Goal: Information Seeking & Learning: Learn about a topic

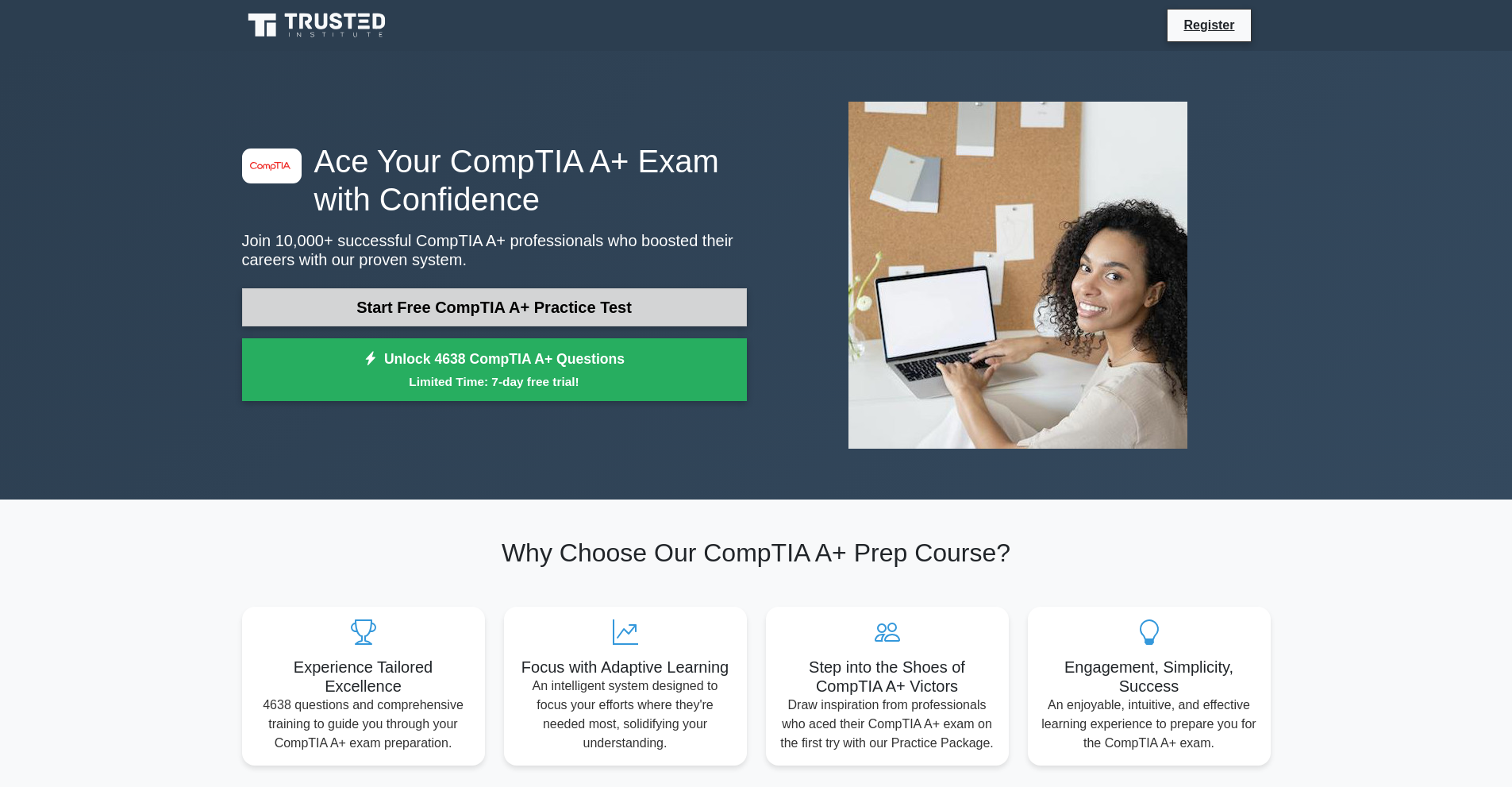
click at [635, 315] on link "Start Free CompTIA A+ Practice Test" at bounding box center [495, 307] width 505 height 38
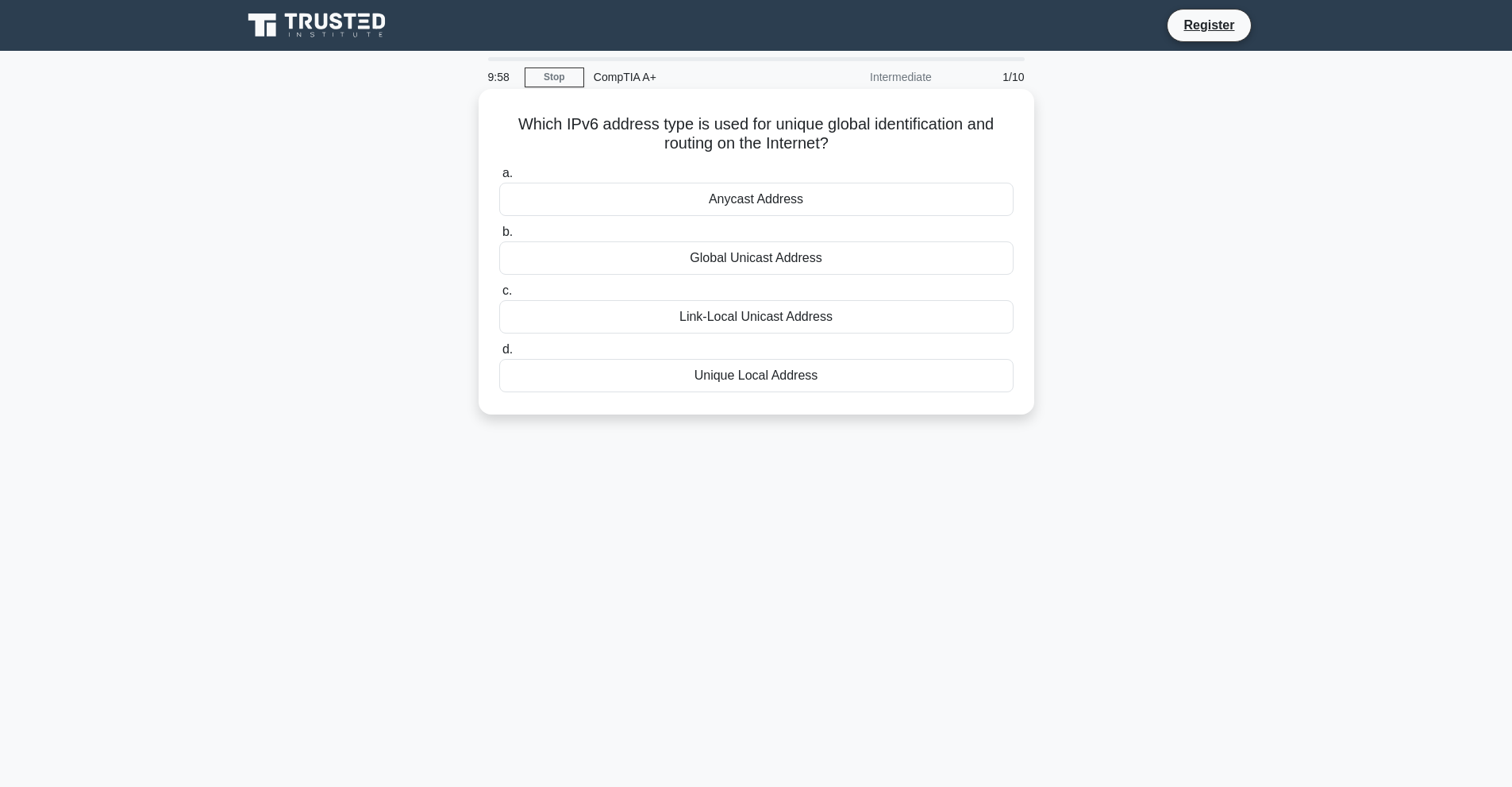
drag, startPoint x: 551, startPoint y: 130, endPoint x: 984, endPoint y: 139, distance: 433.1
click at [984, 139] on h5 "Which IPv6 address type is used for unique global identification and routing on…" at bounding box center [756, 134] width 517 height 40
click at [582, 137] on h5 "Which IPv6 address type is used for unique global identification and routing on…" at bounding box center [756, 134] width 517 height 40
click at [765, 382] on div "Unique Local Address" at bounding box center [756, 376] width 514 height 33
click at [499, 355] on input "d. Unique Local Address" at bounding box center [499, 349] width 0 height 10
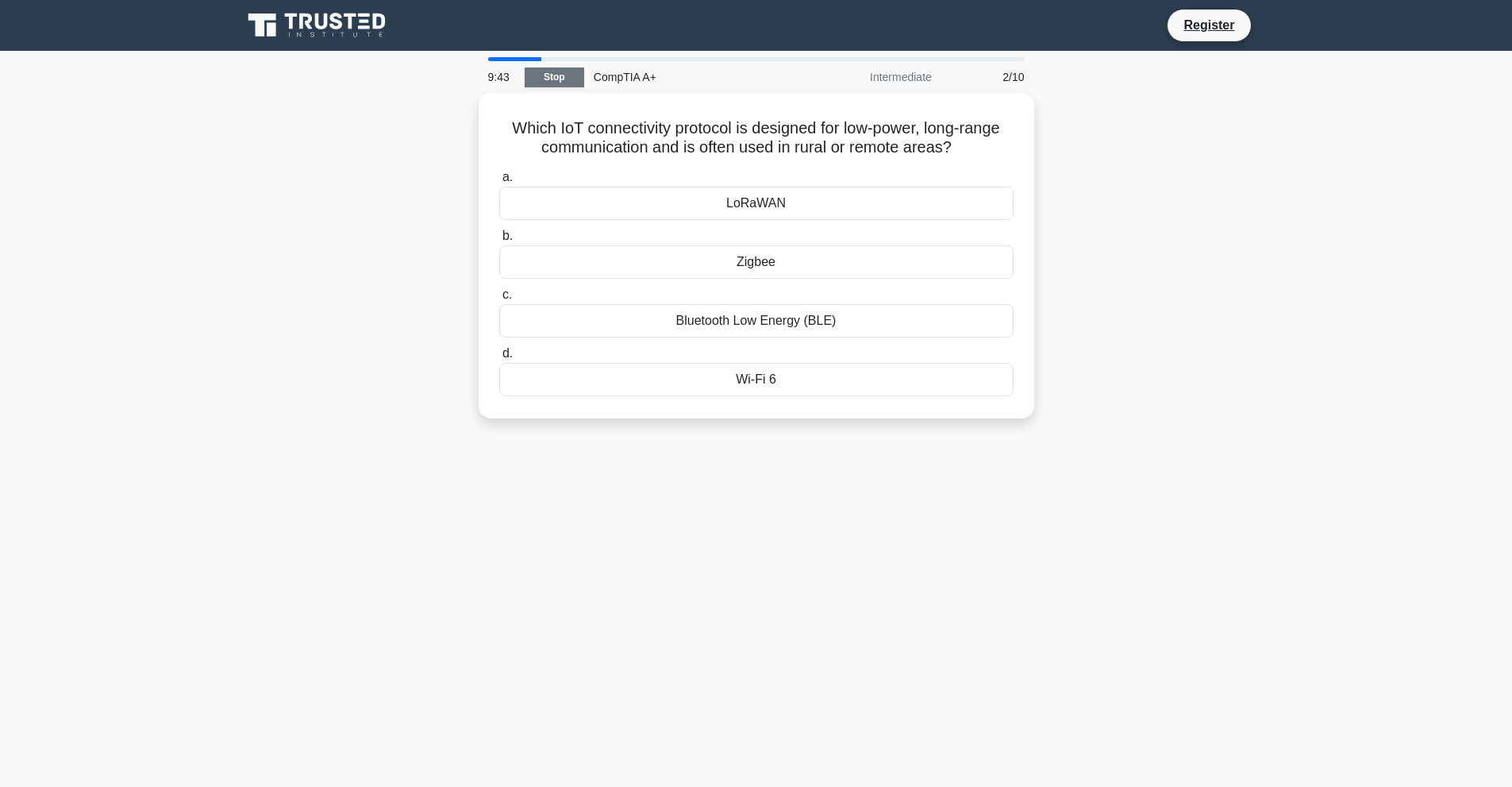
click at [562, 81] on link "Stop" at bounding box center [554, 77] width 60 height 20
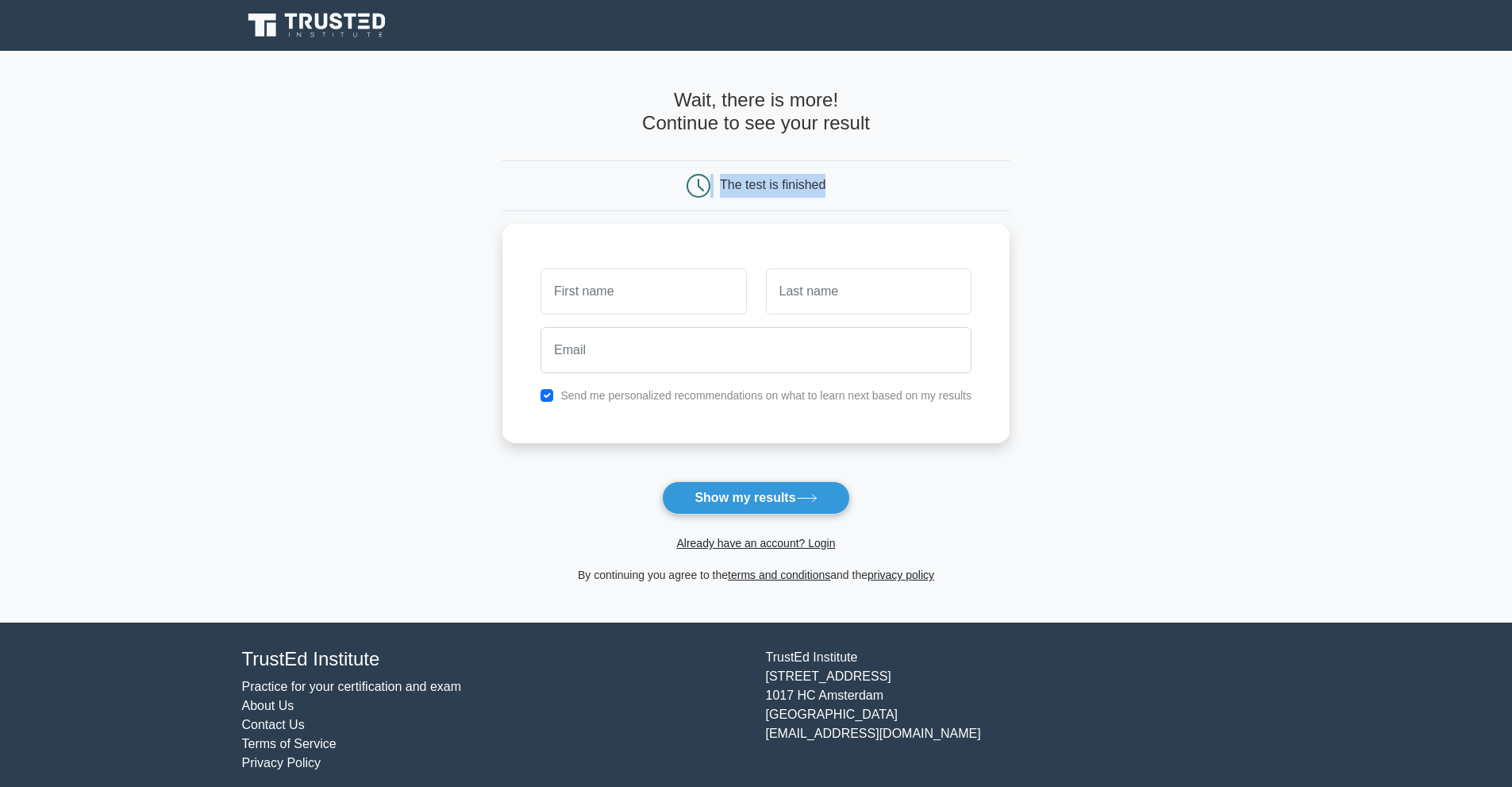
click at [924, 192] on div "The test is finished" at bounding box center [756, 186] width 508 height 51
click at [950, 133] on h4 "Wait, there is more! Continue to see your result" at bounding box center [756, 112] width 508 height 46
click at [675, 298] on input "text" at bounding box center [643, 288] width 205 height 46
click at [648, 289] on input "text" at bounding box center [643, 288] width 205 height 46
type input "Mahmoud"
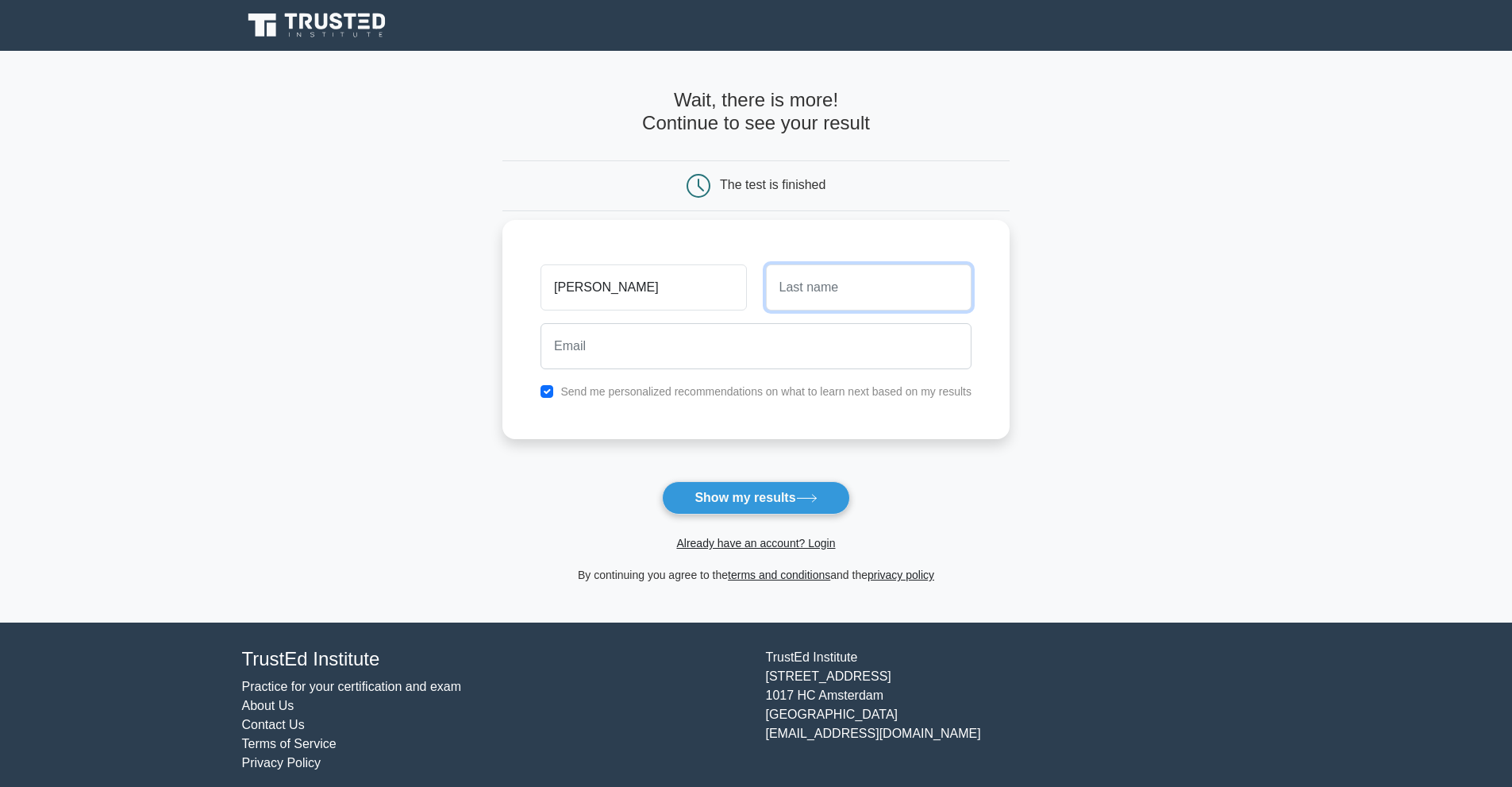
click at [887, 300] on input "text" at bounding box center [868, 288] width 205 height 46
click at [800, 291] on input "MOhsen" at bounding box center [868, 288] width 205 height 46
type input "Mohsen"
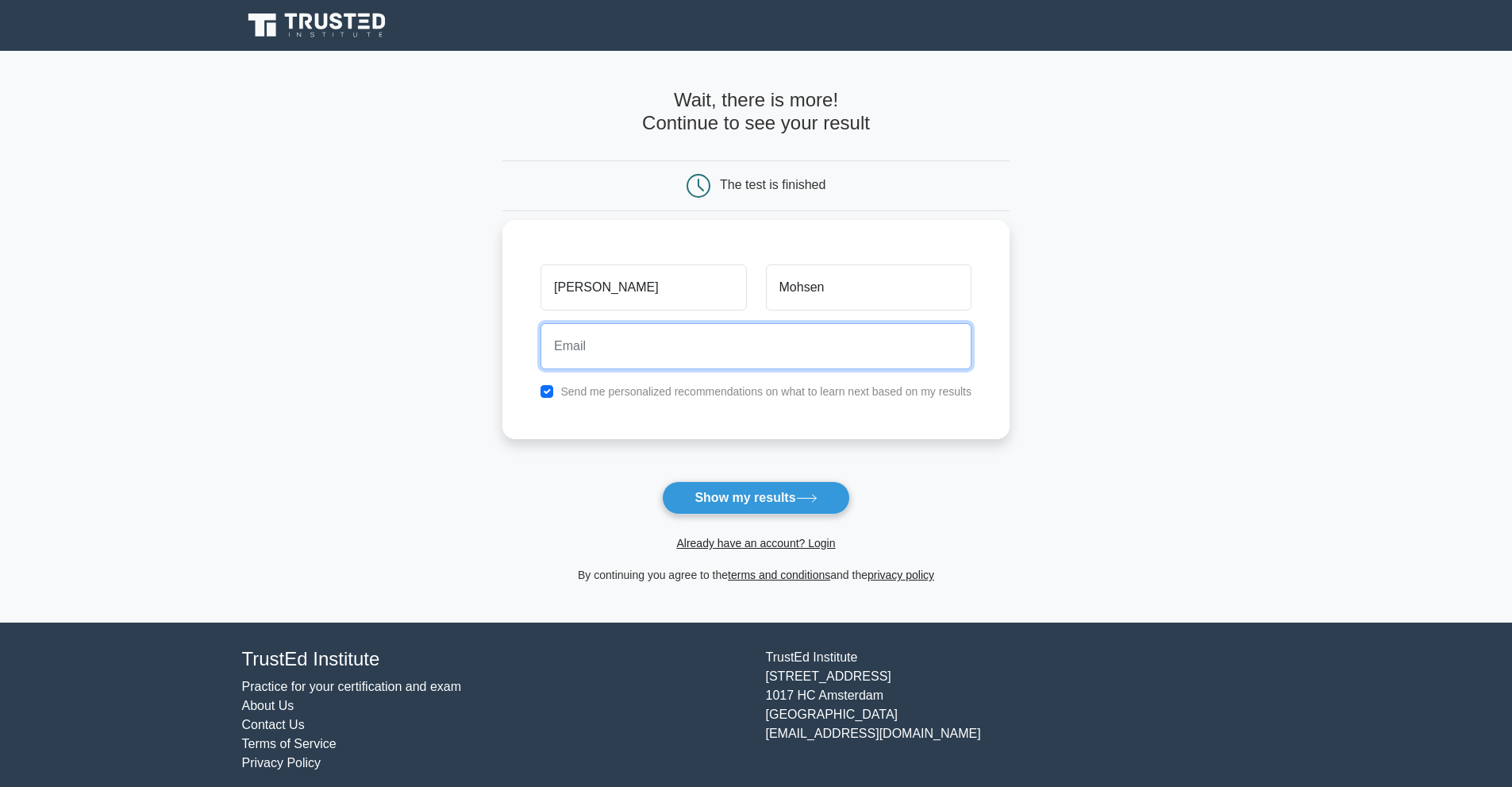
click at [735, 339] on input "email" at bounding box center [756, 346] width 431 height 46
type input "mahmoudmohcen11@gmail.com"
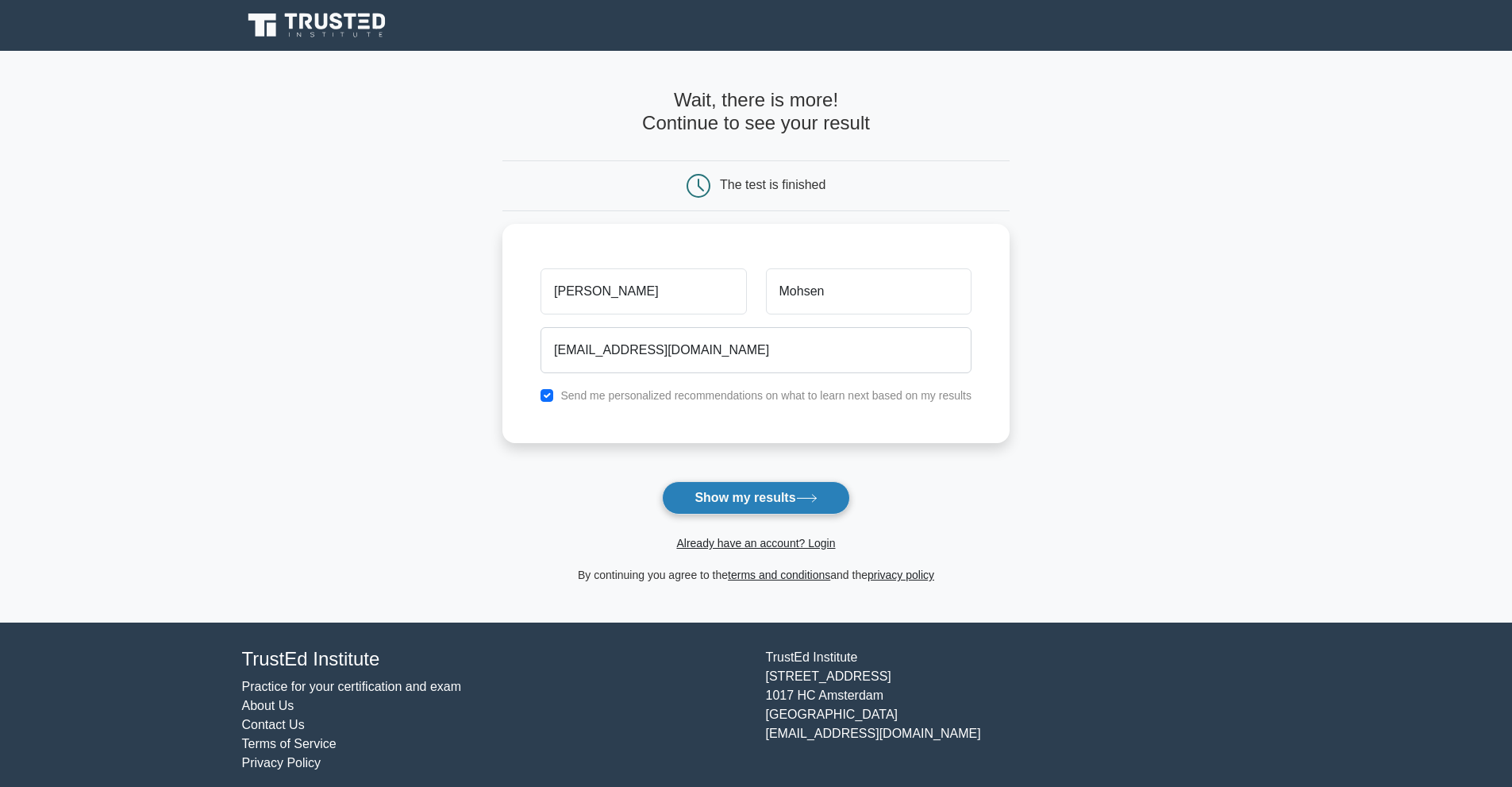
click at [745, 492] on button "Show my results" at bounding box center [756, 498] width 187 height 33
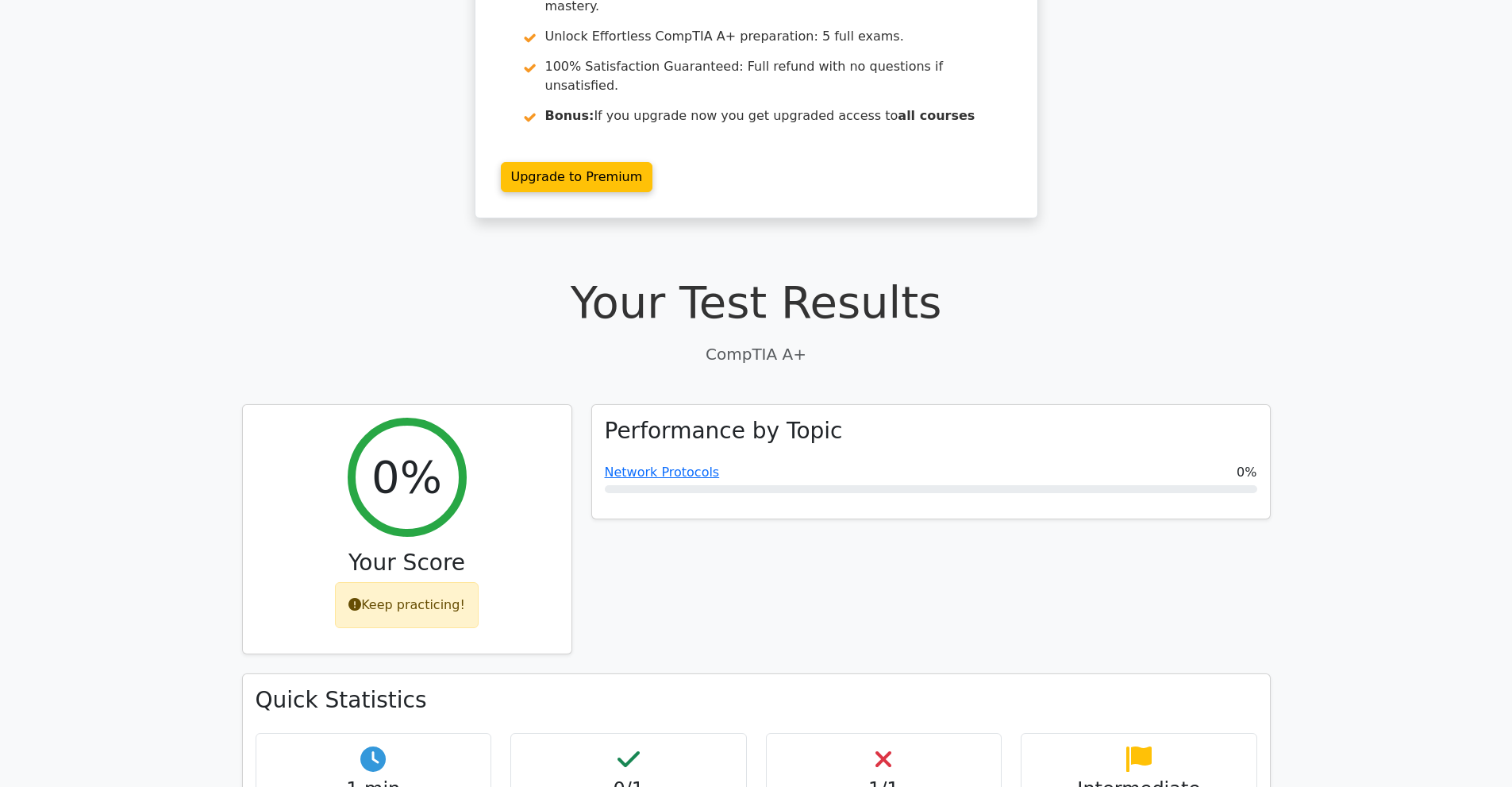
scroll to position [332, 0]
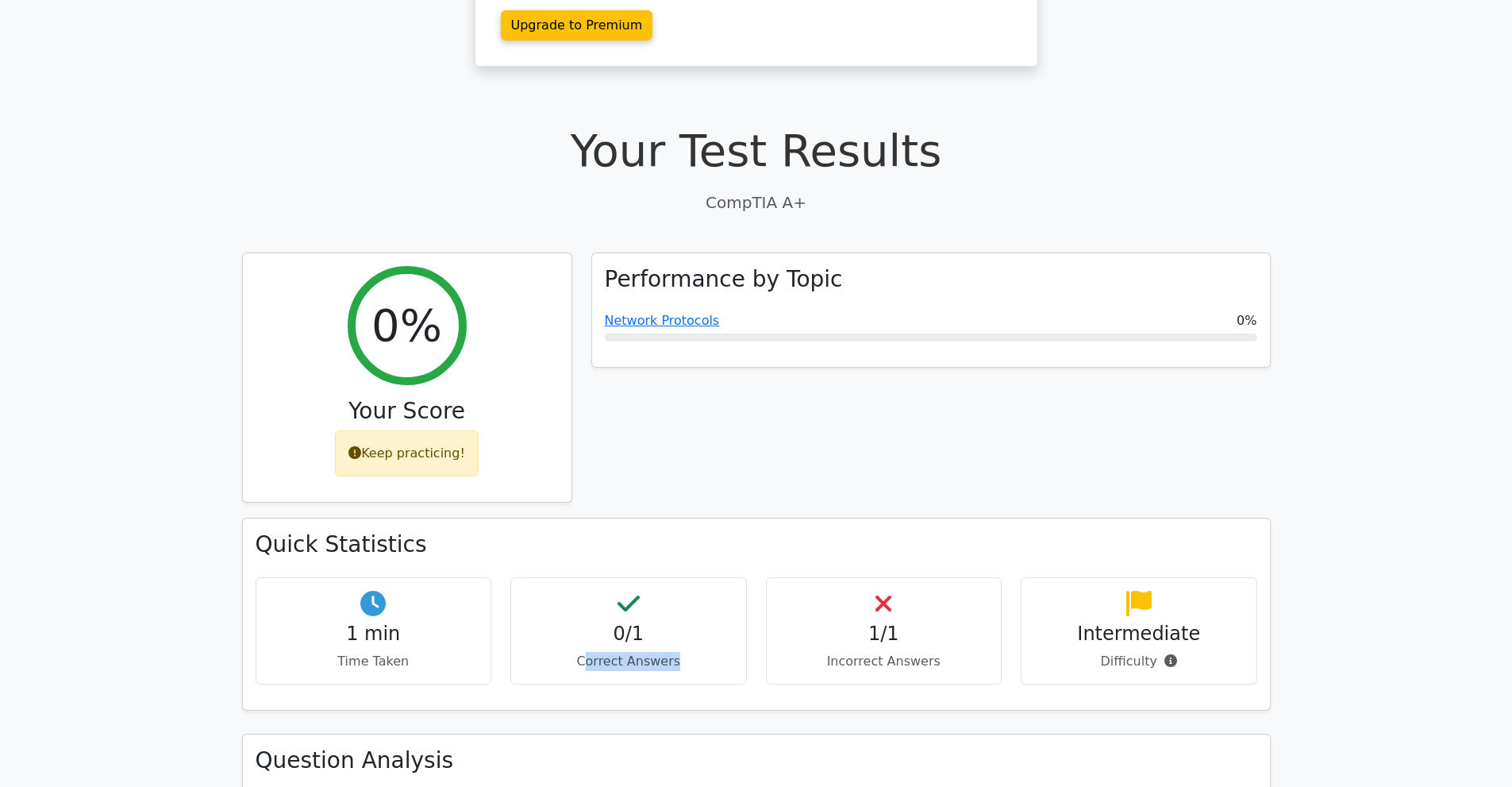
drag, startPoint x: 607, startPoint y: 621, endPoint x: 734, endPoint y: 614, distance: 127.2
click at [715, 652] on p "Correct Answers" at bounding box center [629, 661] width 210 height 19
click at [798, 447] on div "Performance by Topic Network Protocols 0%" at bounding box center [930, 387] width 699 height 270
drag, startPoint x: 840, startPoint y: 632, endPoint x: 976, endPoint y: 634, distance: 136.0
click at [967, 634] on div "1/1 Incorrect Answers" at bounding box center [884, 630] width 236 height 107
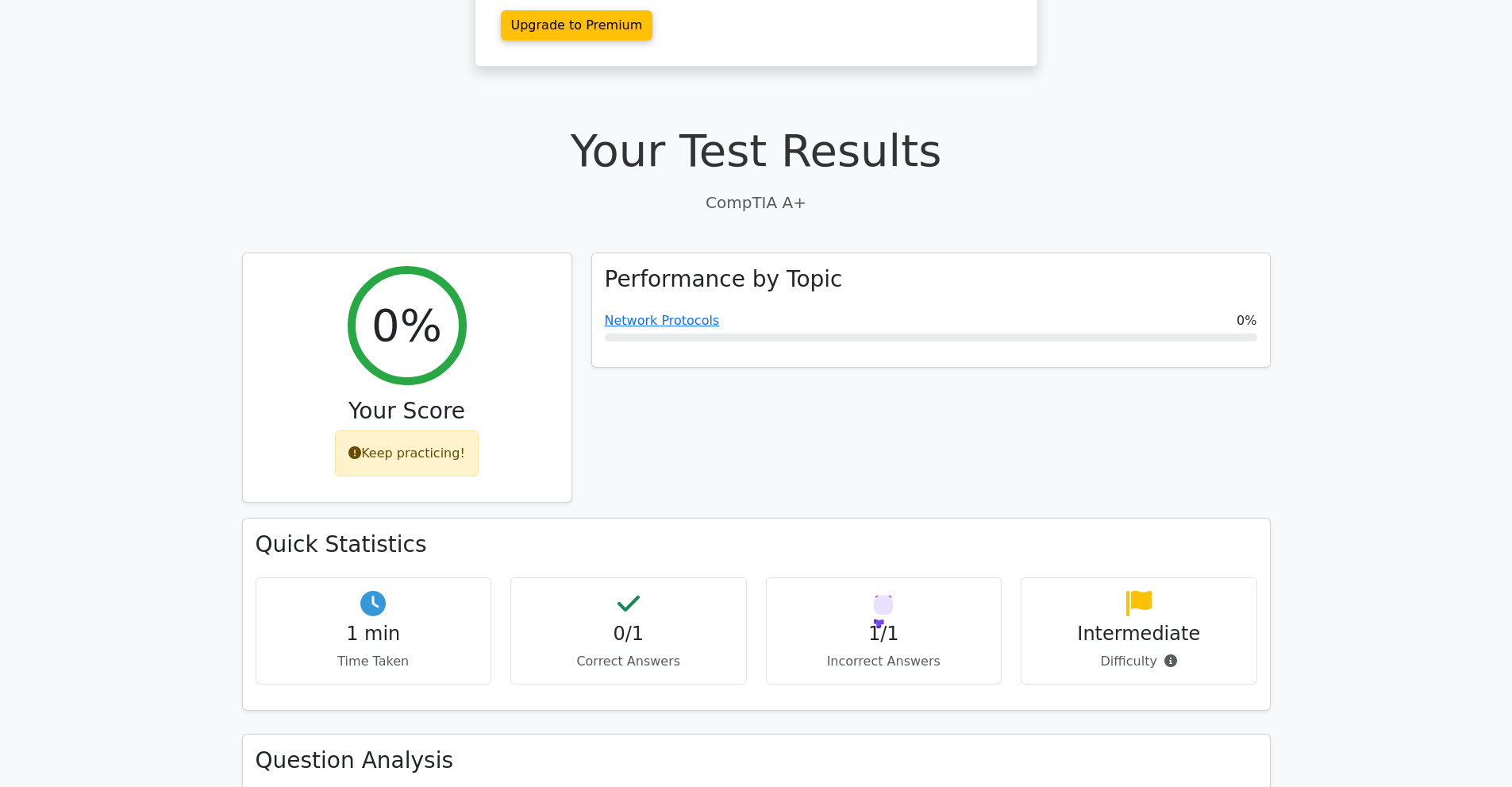
click at [878, 591] on icon at bounding box center [883, 603] width 16 height 26
click at [954, 532] on h3 "Quick Statistics" at bounding box center [756, 545] width 1002 height 27
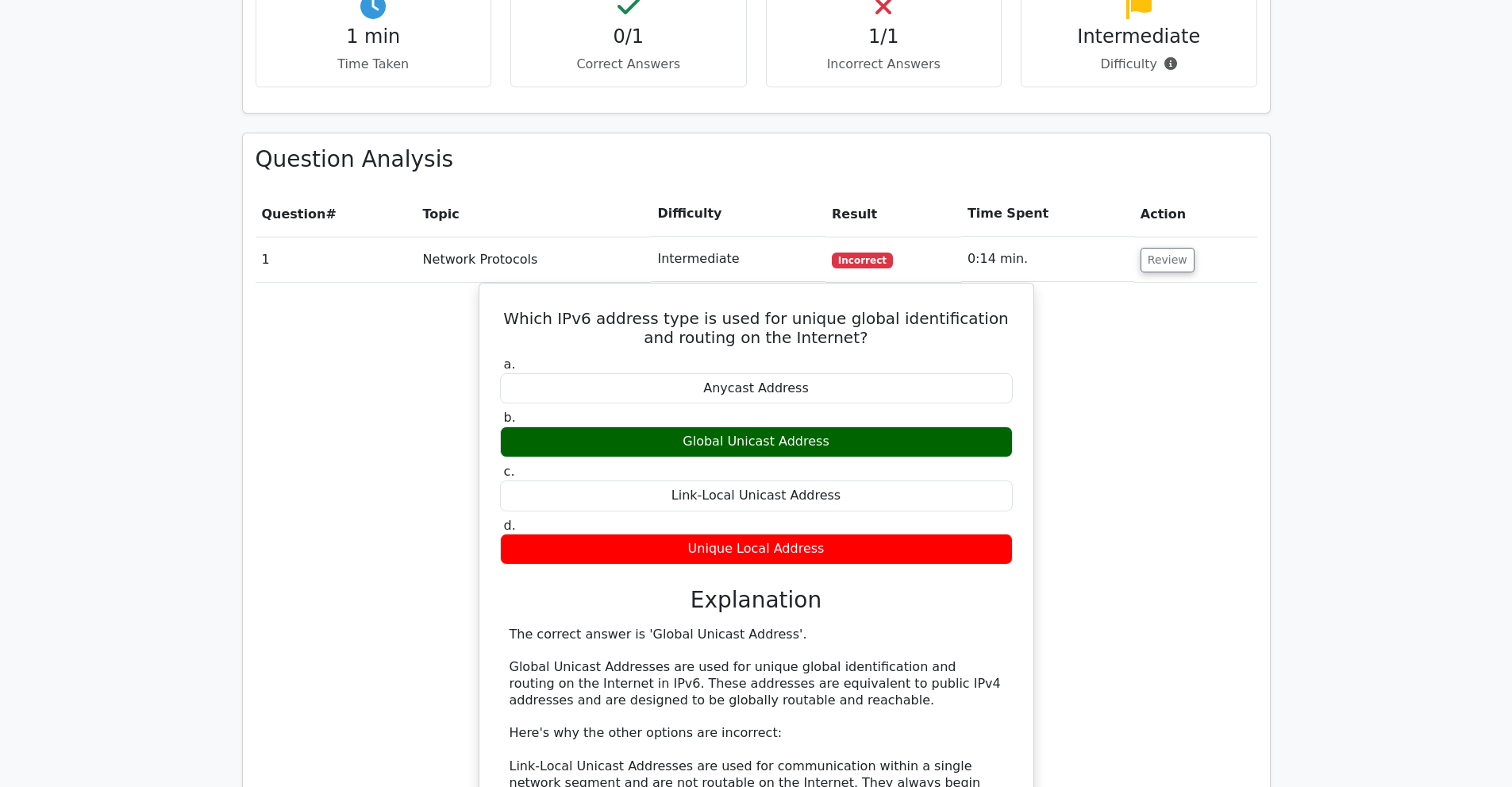
scroll to position [819, 0]
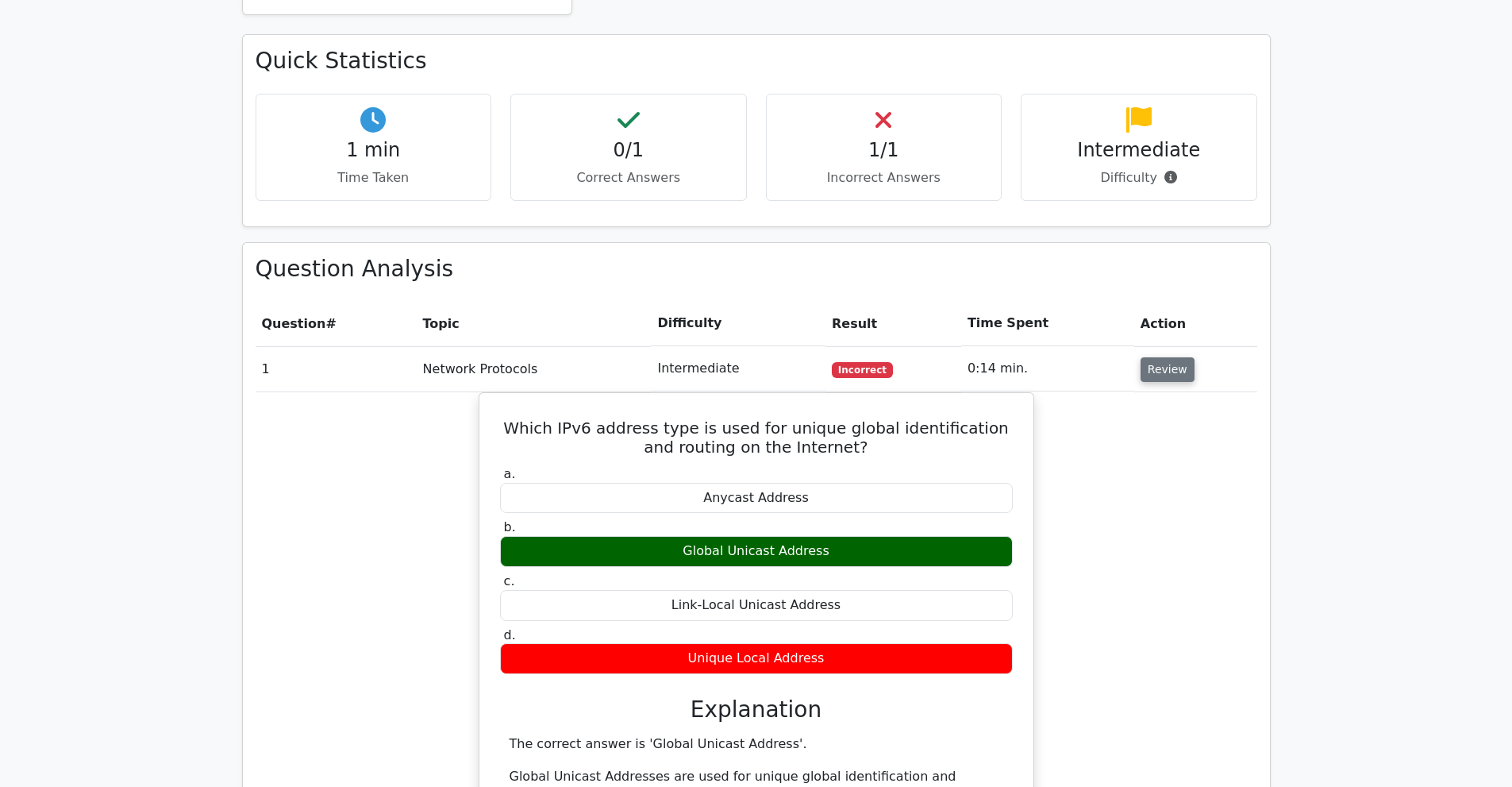
click at [1151, 358] on button "Review" at bounding box center [1168, 370] width 54 height 25
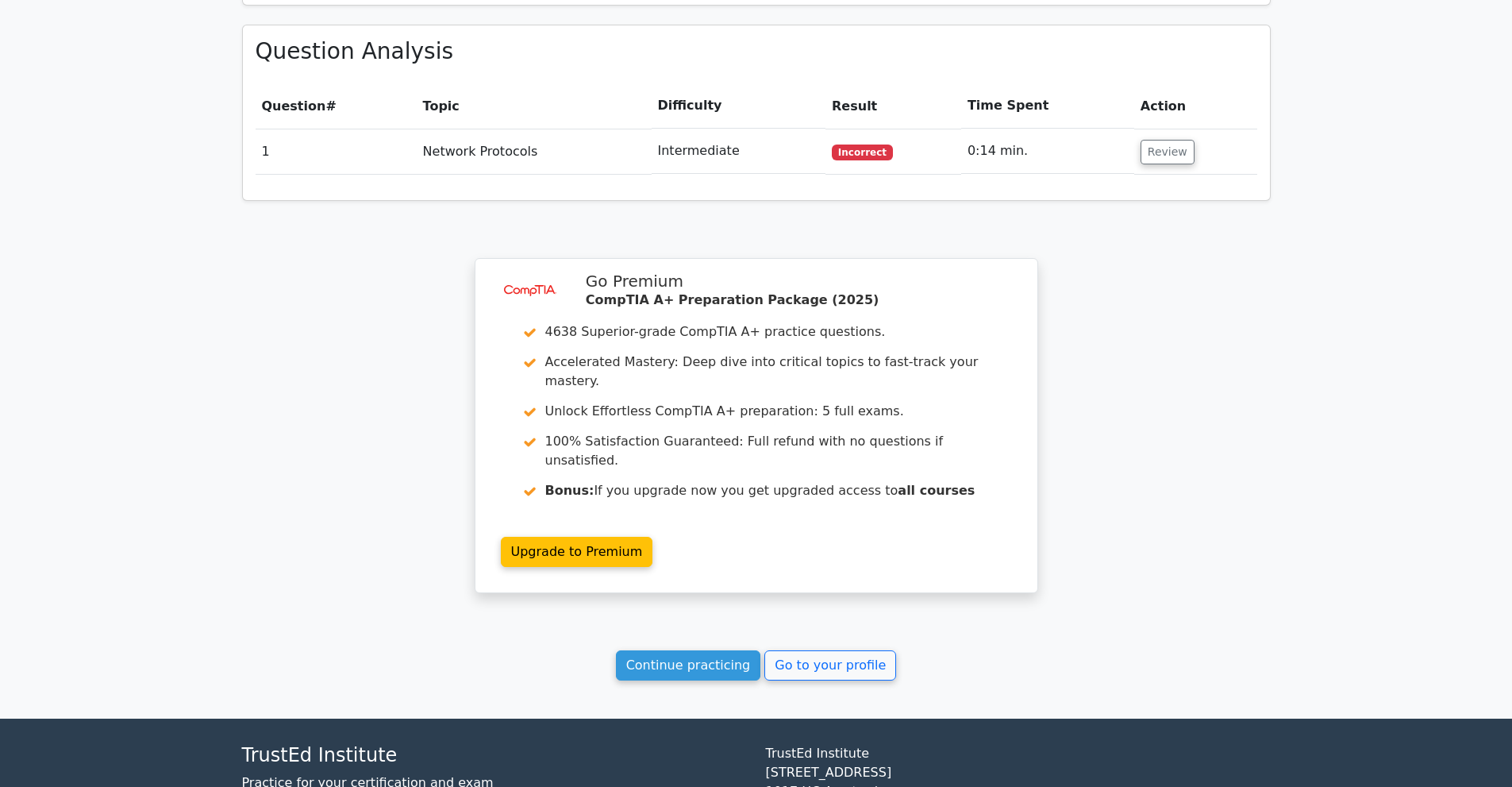
scroll to position [1085, 0]
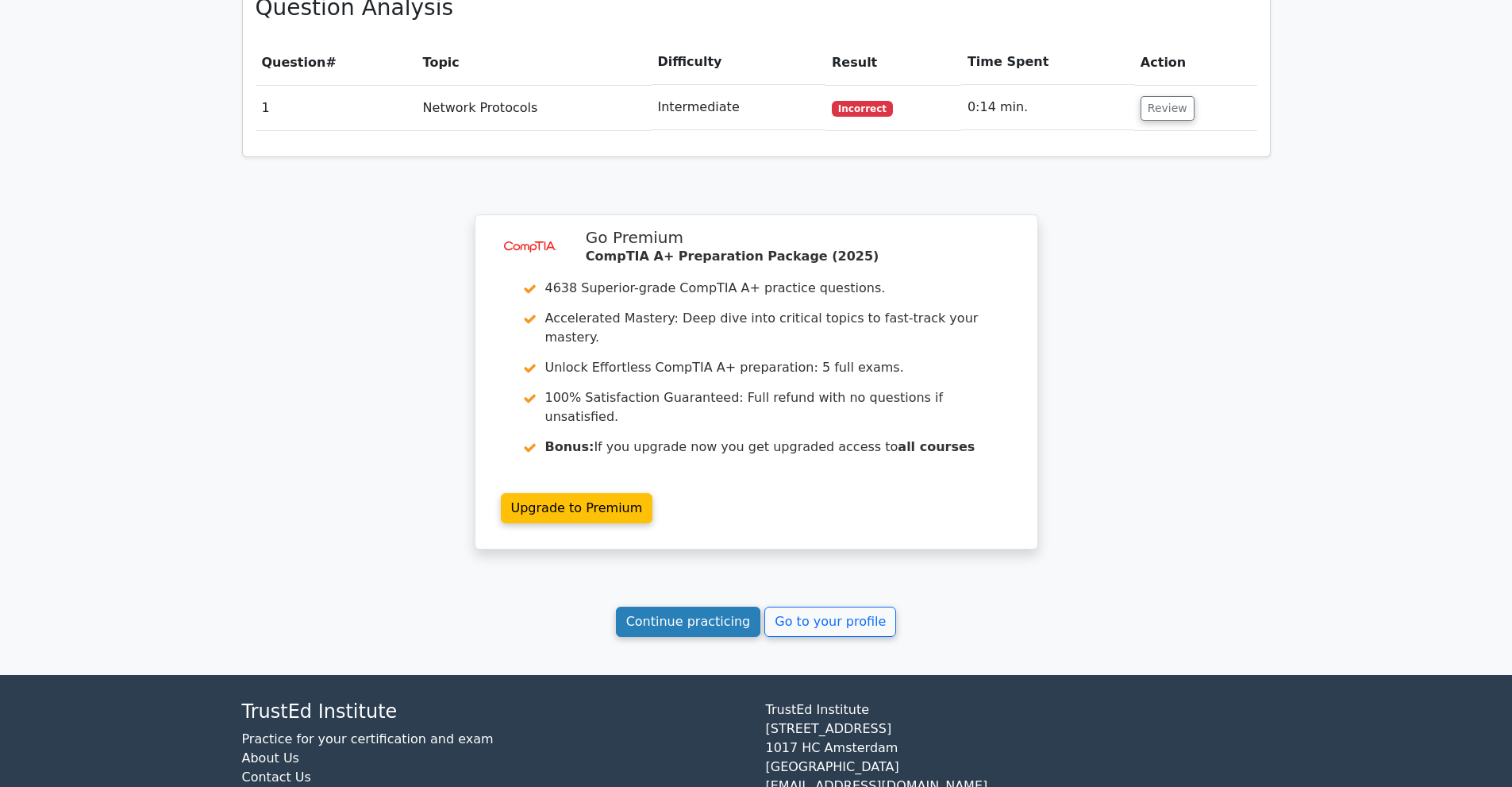
click at [701, 606] on link "Continue practicing" at bounding box center [689, 621] width 146 height 30
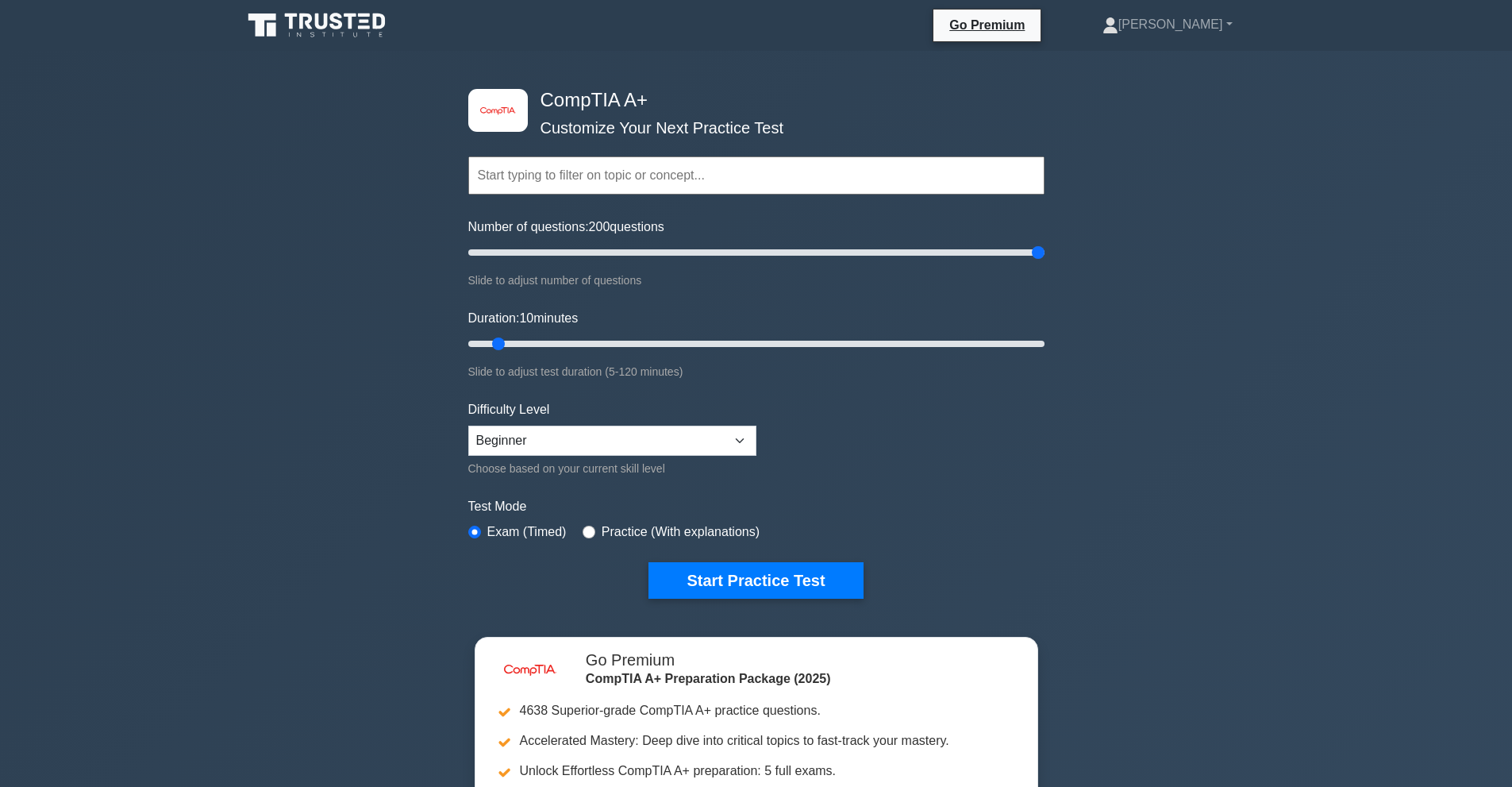
drag, startPoint x: 507, startPoint y: 254, endPoint x: 1215, endPoint y: 260, distance: 708.0
click at [1045, 260] on input "Number of questions: 200 questions" at bounding box center [756, 253] width 577 height 19
drag, startPoint x: 1011, startPoint y: 252, endPoint x: 520, endPoint y: 255, distance: 491.0
type input "20"
click at [517, 254] on input "Number of questions: 20 questions" at bounding box center [756, 253] width 577 height 19
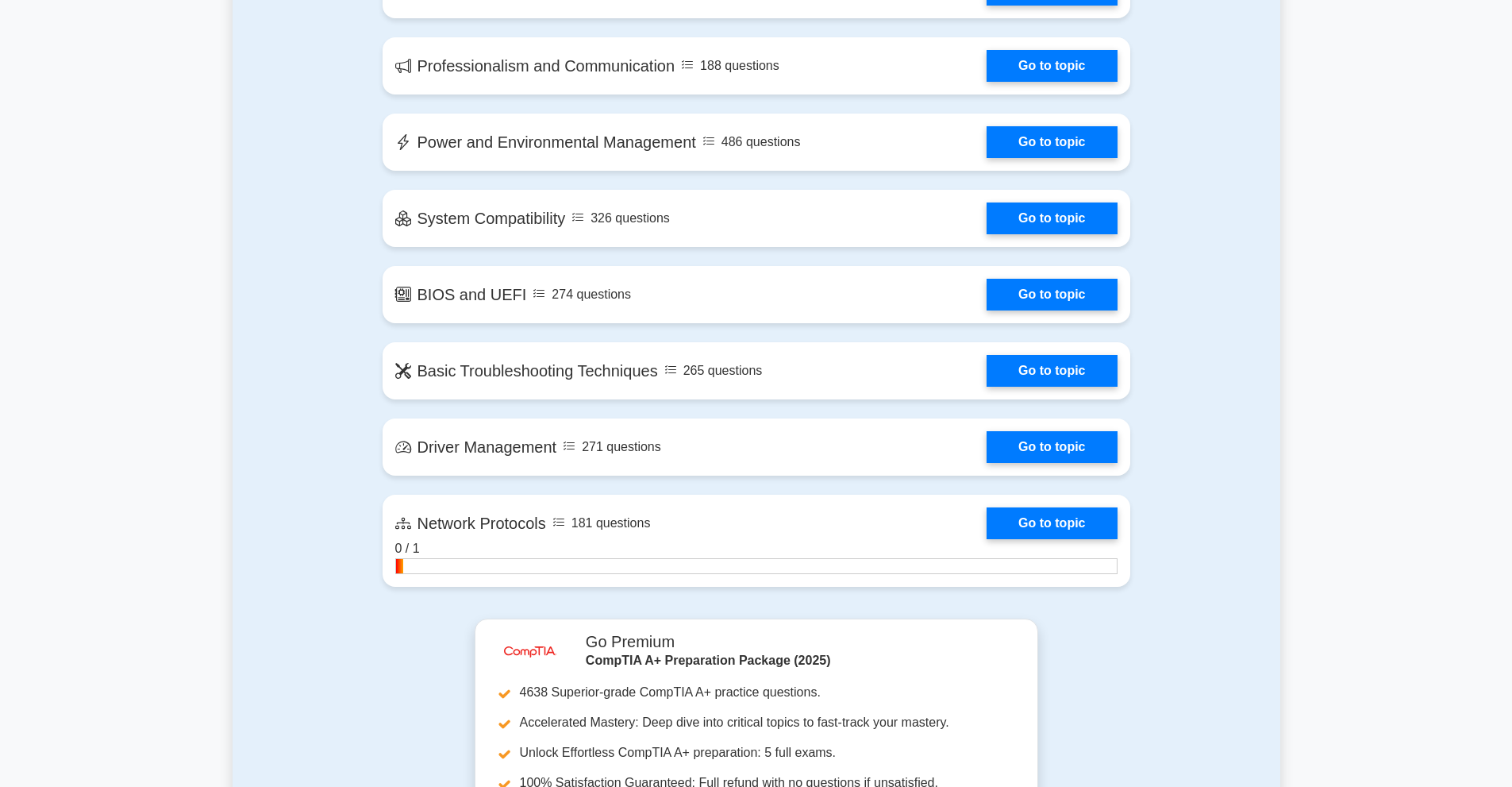
scroll to position [2536, 0]
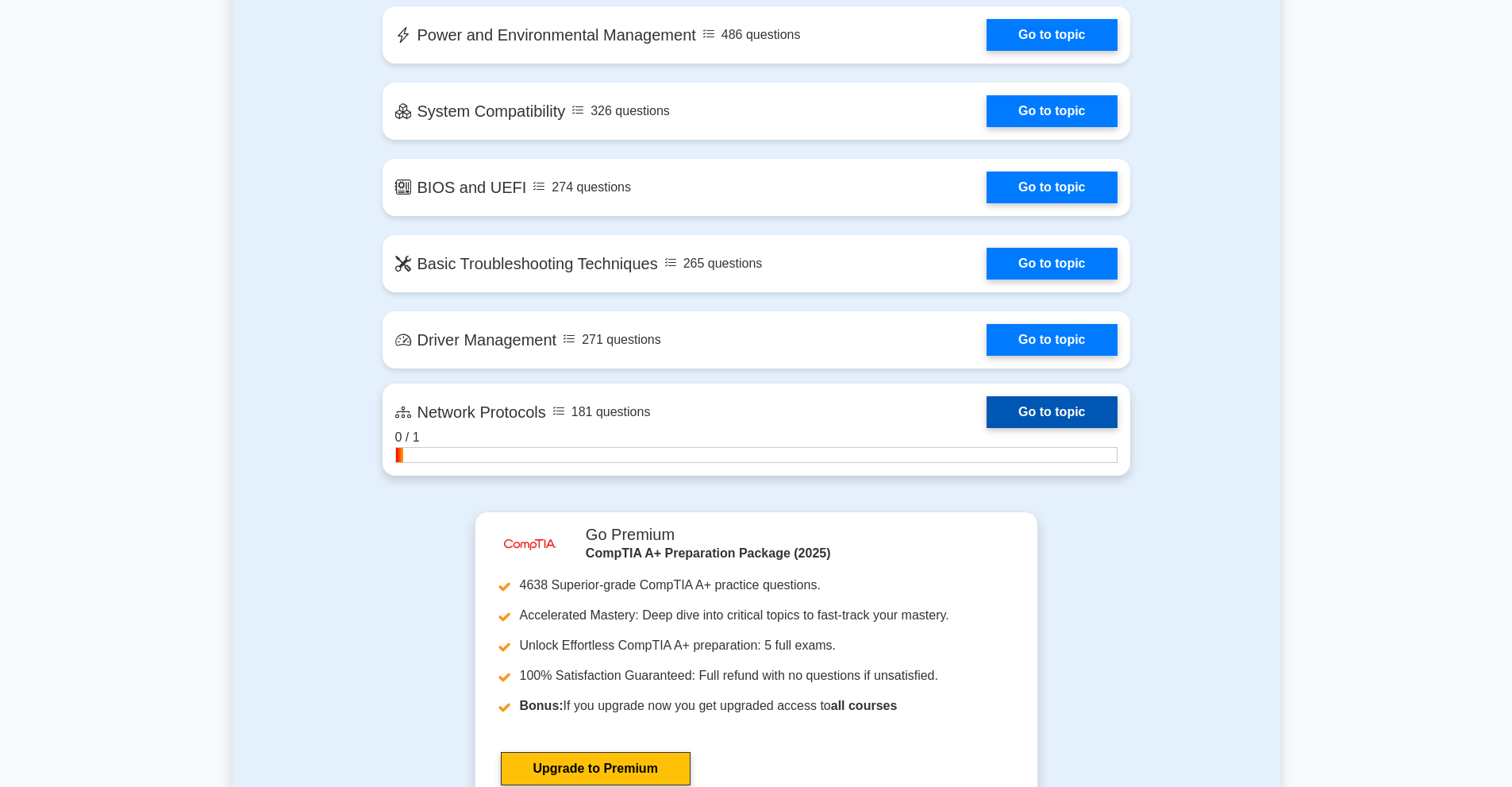
click at [1057, 416] on link "Go to topic" at bounding box center [1052, 412] width 130 height 32
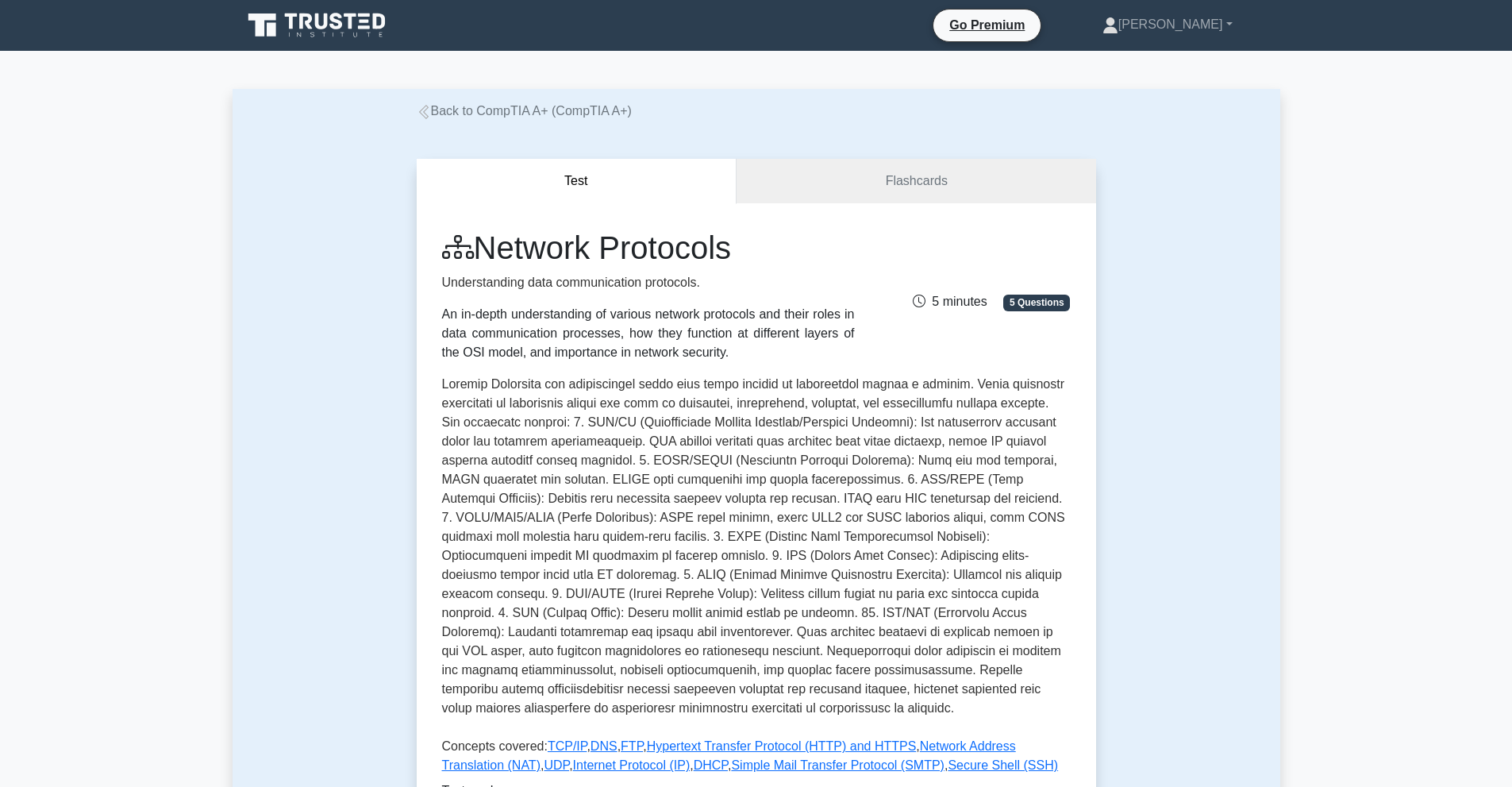
scroll to position [401, 0]
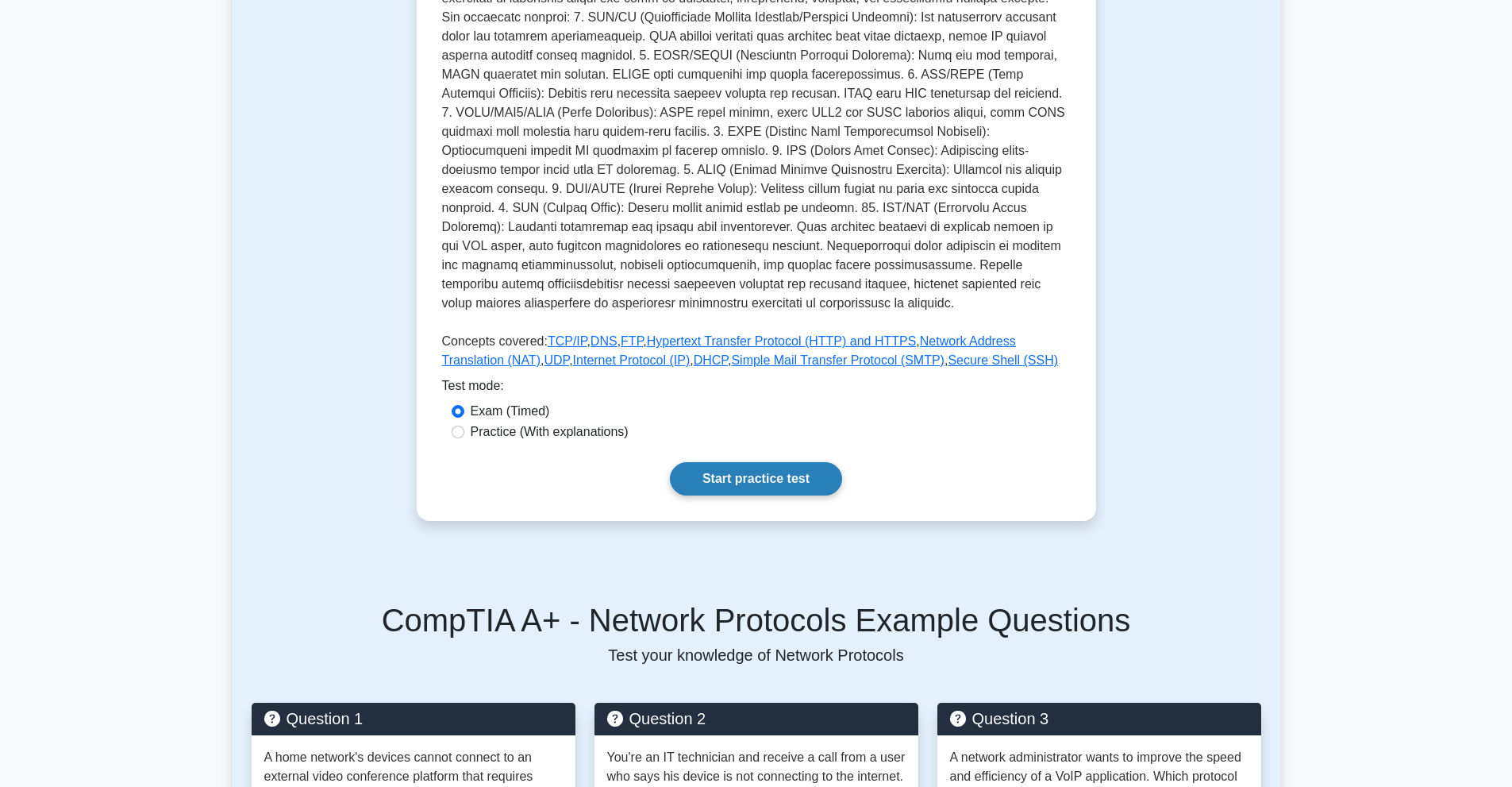
click at [745, 477] on link "Start practice test" at bounding box center [756, 479] width 172 height 33
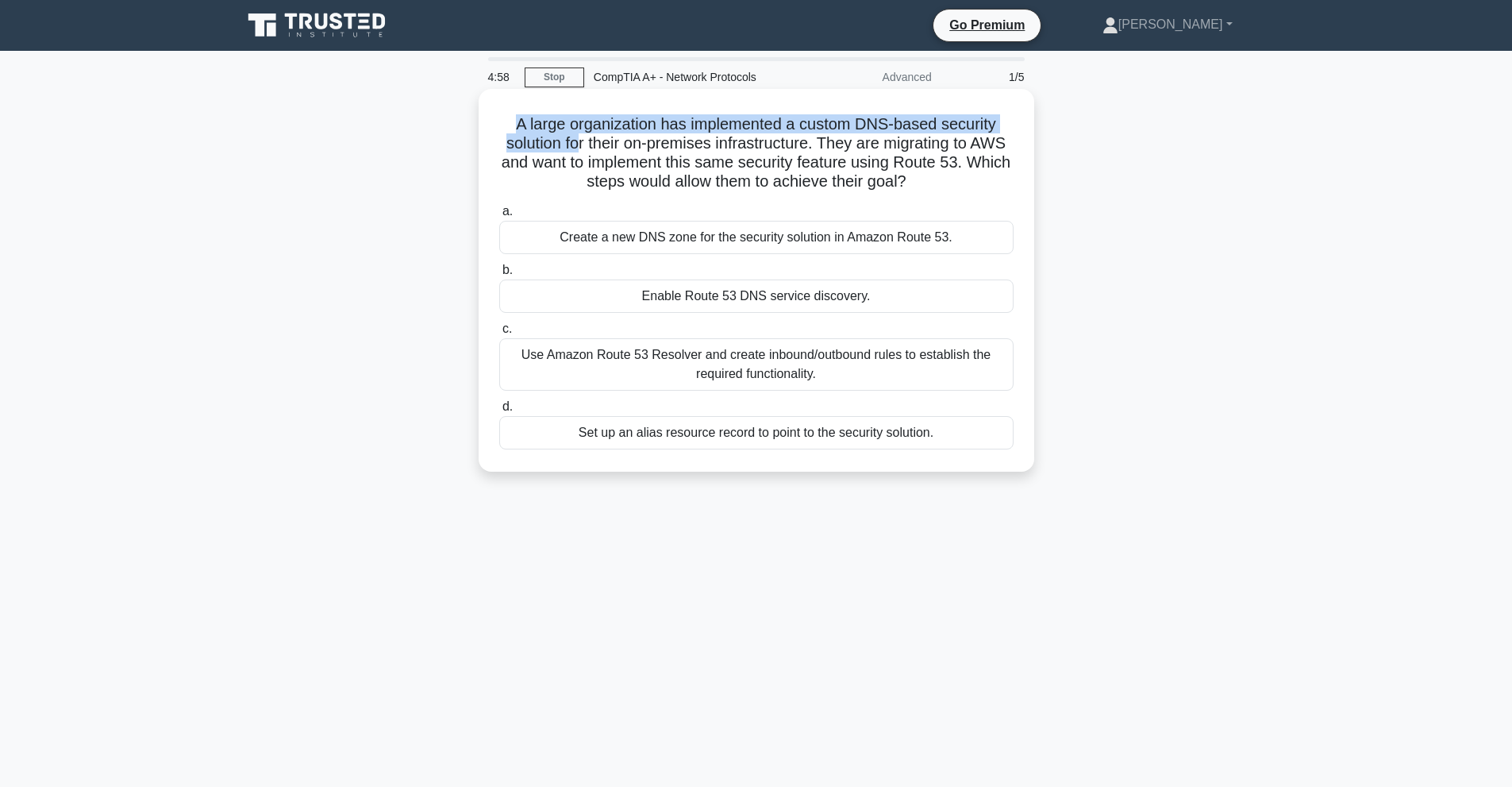
drag, startPoint x: 511, startPoint y: 121, endPoint x: 593, endPoint y: 149, distance: 86.6
click at [593, 149] on h5 "A large organization has implemented a custom DNS-based security solution for t…" at bounding box center [756, 153] width 517 height 78
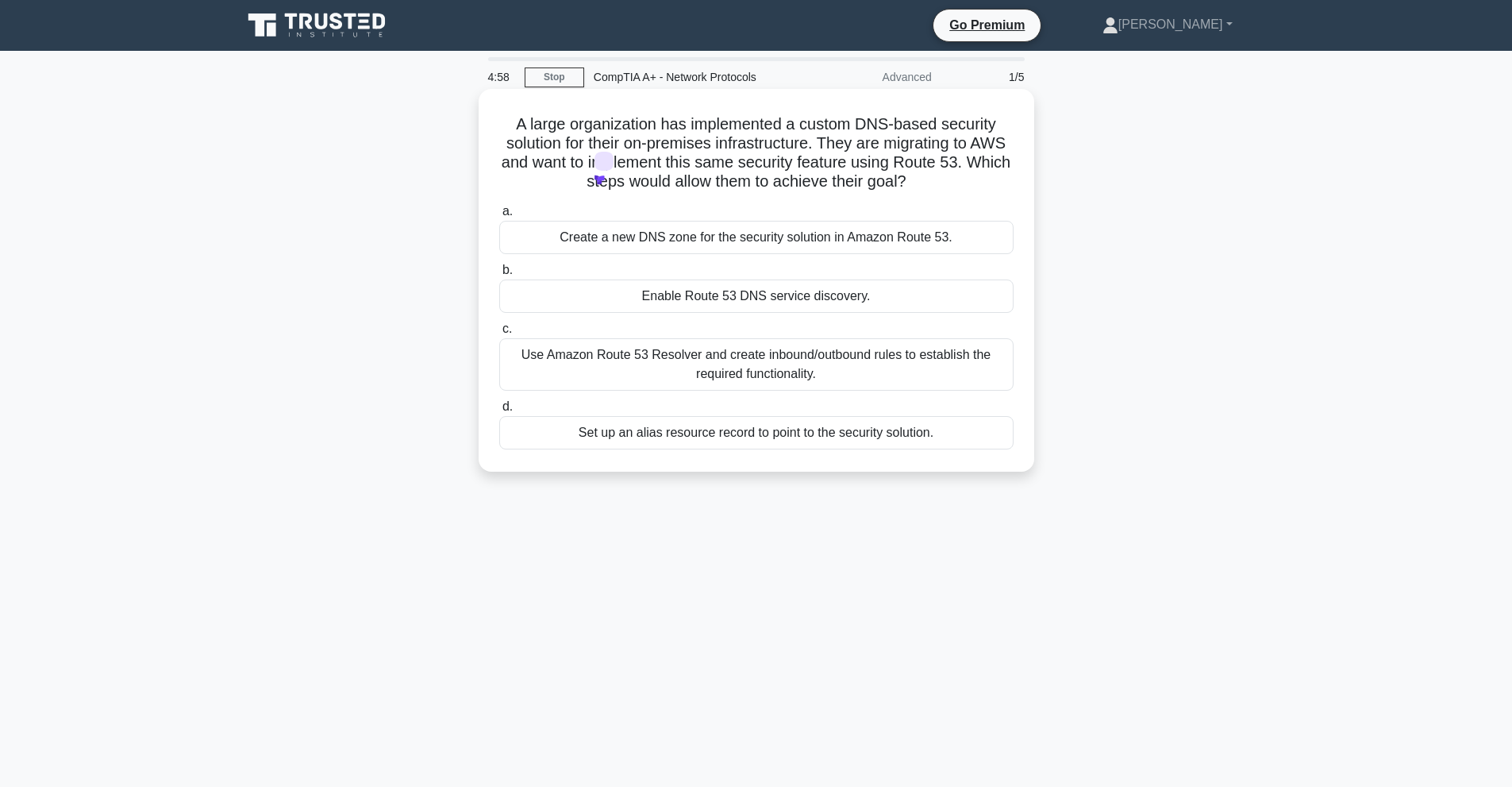
click at [702, 156] on h5 "A large organization has implemented a custom DNS-based security solution for t…" at bounding box center [756, 153] width 517 height 78
